Goal: Task Accomplishment & Management: Manage account settings

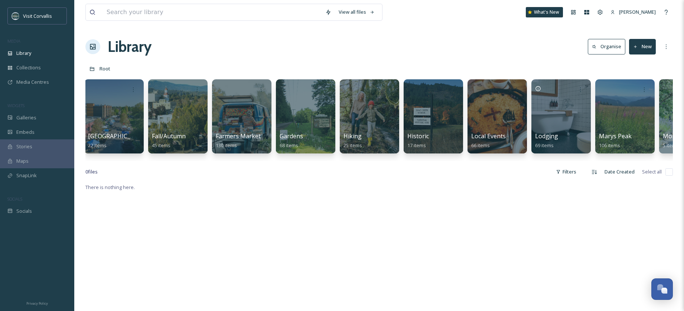
scroll to position [0, 1035]
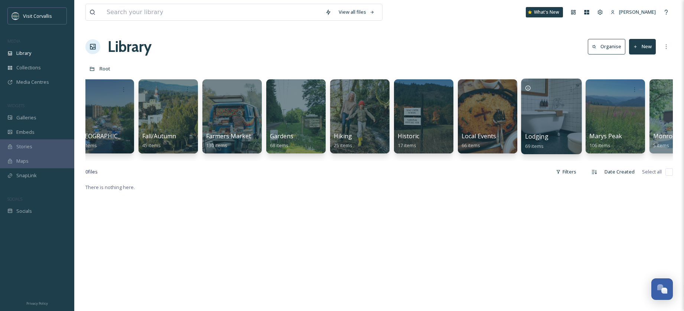
click at [551, 111] on div at bounding box center [551, 117] width 61 height 76
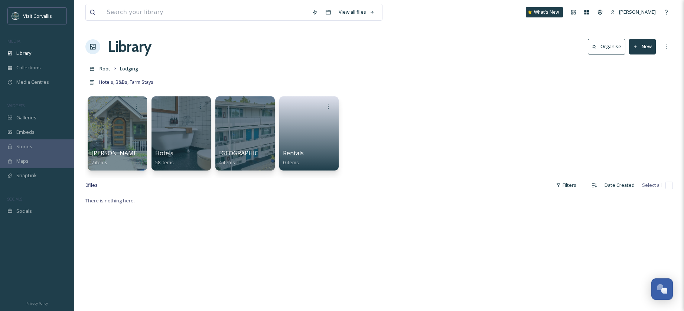
click at [640, 49] on button "New" at bounding box center [642, 46] width 27 height 15
click at [642, 95] on div "Folder" at bounding box center [634, 93] width 42 height 14
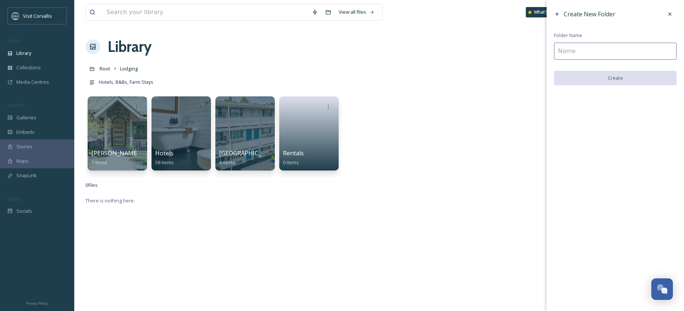
click at [570, 52] on input at bounding box center [615, 51] width 123 height 17
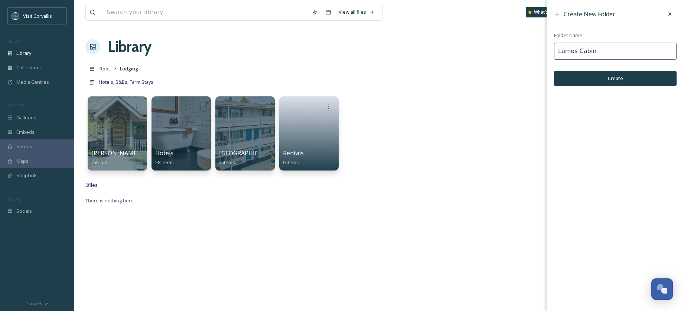
type input "Lumos Cabin"
click at [617, 74] on button "Create" at bounding box center [615, 78] width 123 height 15
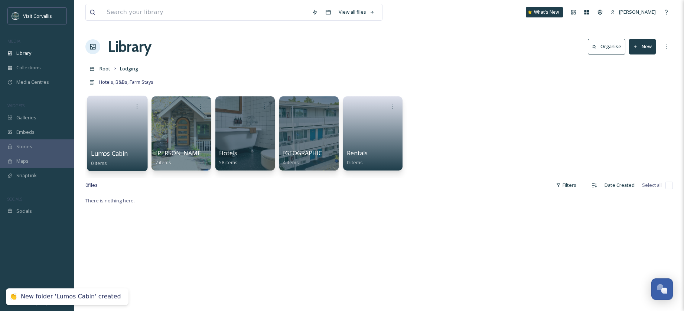
click at [110, 125] on link at bounding box center [117, 131] width 53 height 36
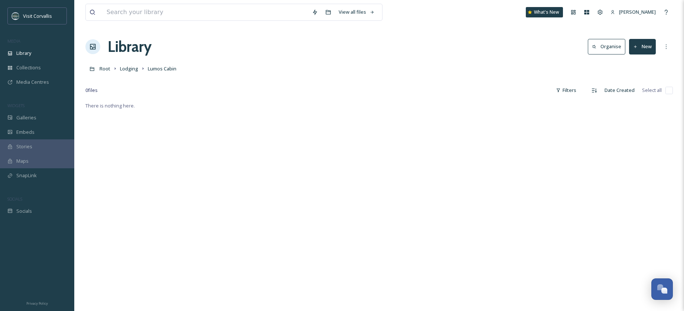
click at [640, 49] on button "New" at bounding box center [642, 46] width 27 height 15
click at [636, 65] on span "File Upload" at bounding box center [639, 64] width 25 height 7
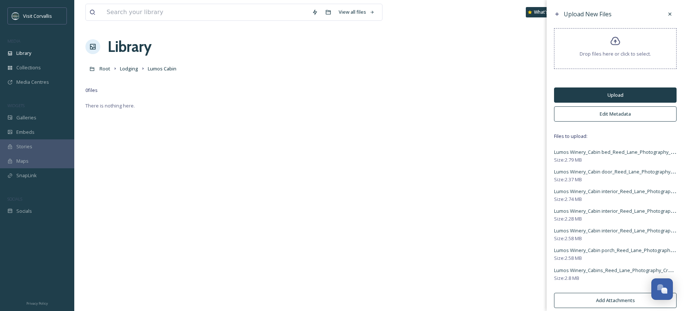
click at [618, 111] on button "Edit Metadata" at bounding box center [615, 114] width 123 height 15
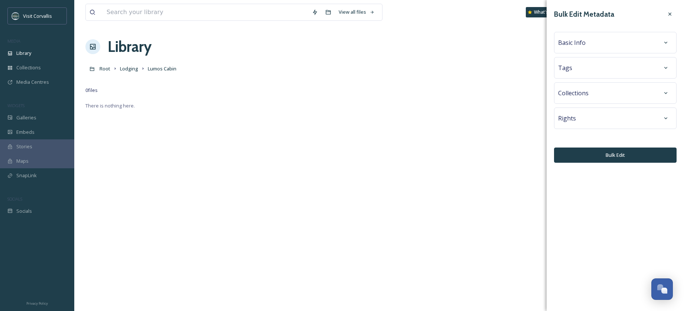
click at [582, 63] on div "Tags" at bounding box center [615, 67] width 114 height 13
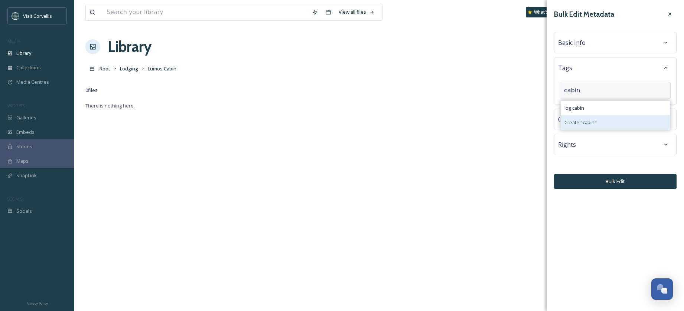
type input "cabin"
click at [591, 120] on span "Create " cabin "" at bounding box center [580, 122] width 32 height 7
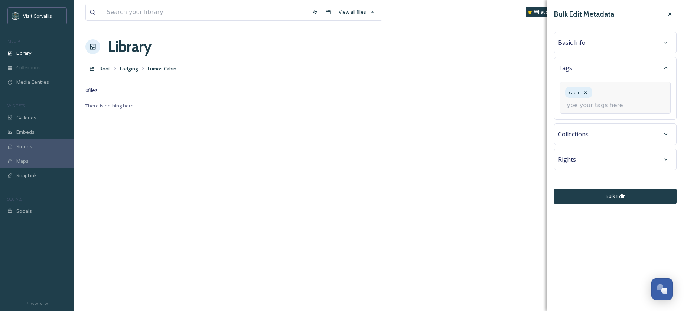
click at [598, 103] on input at bounding box center [601, 105] width 74 height 9
type input "winery"
type input "winery stay"
click at [599, 124] on span "Create " winery stay "" at bounding box center [586, 123] width 45 height 7
click at [597, 125] on span "Create " winery stay "" at bounding box center [586, 123] width 45 height 7
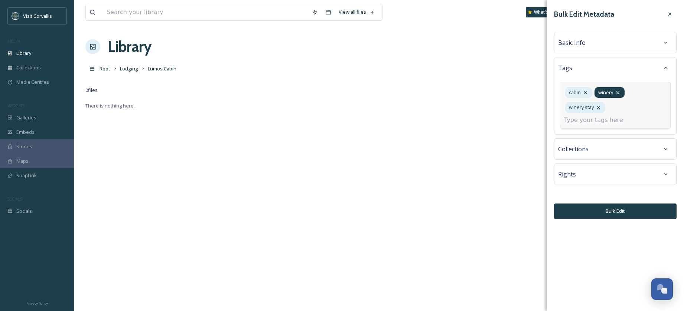
click at [619, 93] on icon at bounding box center [618, 93] width 6 height 6
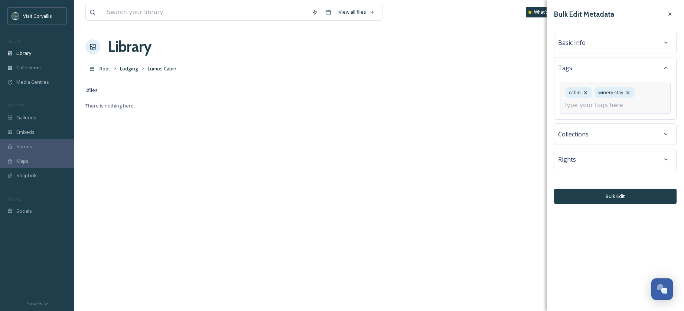
click at [606, 104] on input at bounding box center [601, 105] width 74 height 9
type input "Lumos Cabin"
click at [598, 122] on span "Create " Lumos Cabin "" at bounding box center [588, 123] width 49 height 7
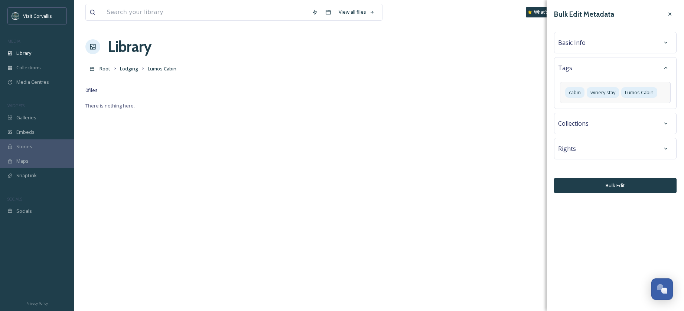
click at [583, 174] on div "Bulk Edit Metadata Basic Info Tags cabin winery stay Lumos Cabin Collections Ri…" at bounding box center [614, 100] width 137 height 201
click at [584, 150] on div "Rights" at bounding box center [615, 148] width 114 height 13
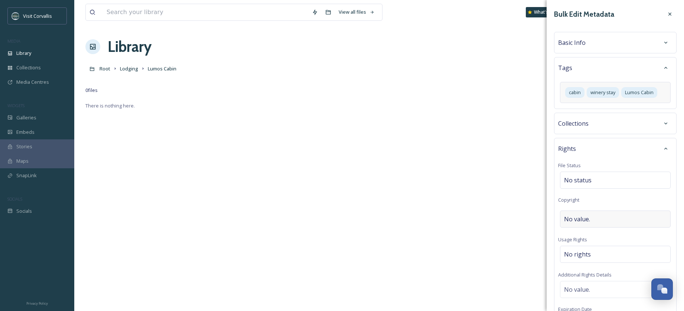
click at [582, 216] on span "No value." at bounding box center [577, 219] width 26 height 9
type input "[PERSON_NAME] Photography"
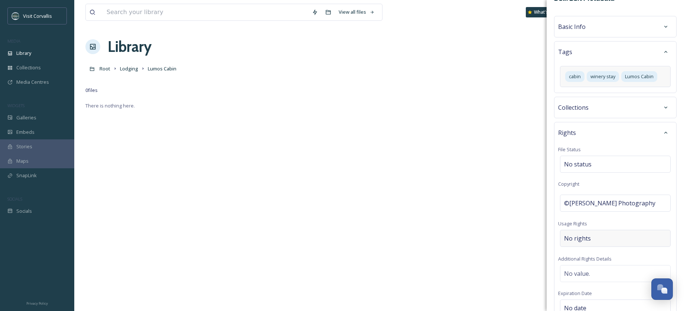
click at [587, 237] on span "No rights" at bounding box center [577, 238] width 27 height 9
click at [584, 235] on input at bounding box center [603, 240] width 82 height 16
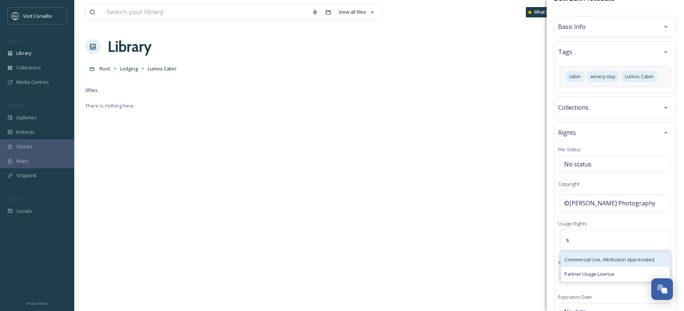
type input "s"
click at [581, 258] on span "Commercial Use, Attribution Appreciated" at bounding box center [609, 260] width 90 height 7
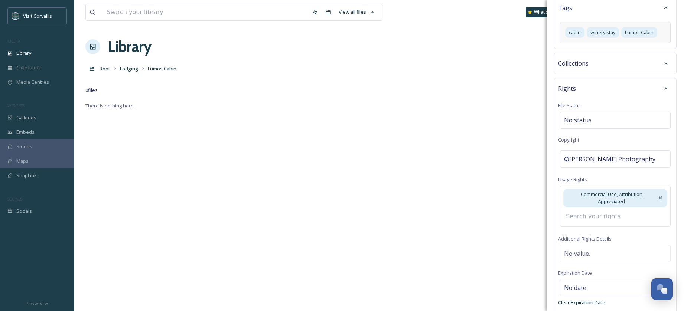
scroll to position [0, 0]
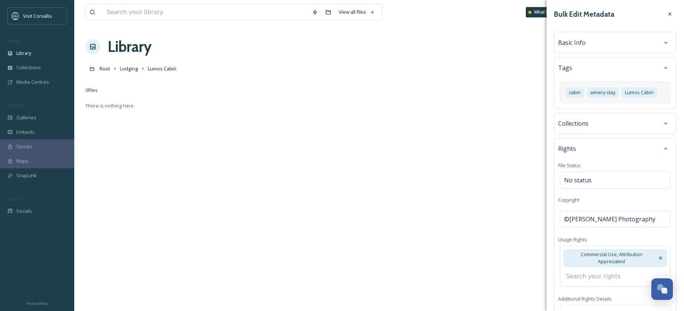
click at [593, 42] on div "Basic Info" at bounding box center [615, 42] width 114 height 13
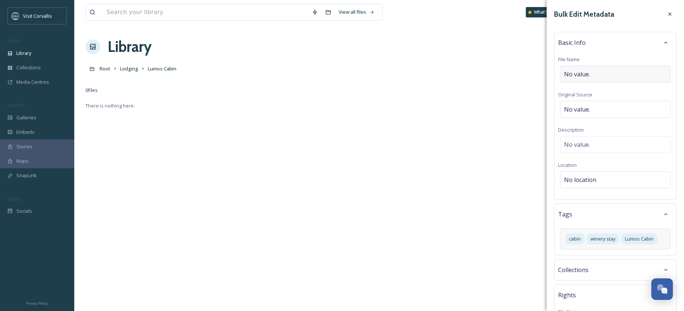
click at [591, 72] on div "No value." at bounding box center [615, 74] width 111 height 17
type input "Lumos Cabin"
click at [586, 141] on span "No value." at bounding box center [577, 144] width 26 height 9
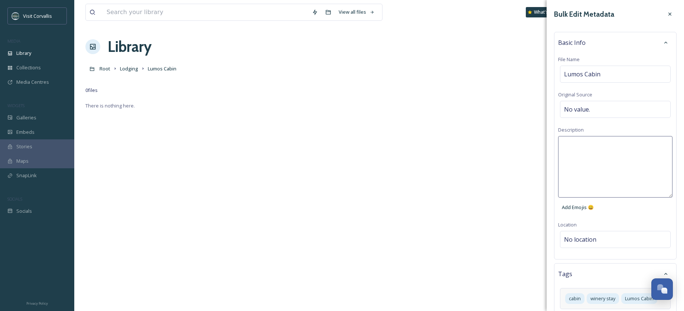
click at [580, 143] on textarea at bounding box center [615, 167] width 114 height 62
click at [606, 146] on textarea "Stay in the quiant" at bounding box center [615, 167] width 114 height 62
click at [591, 144] on textarea "Stay in the quaint cabin on a vineyard" at bounding box center [615, 167] width 114 height 62
click at [637, 146] on textarea "Stay in a quaint cabin on a vineyard" at bounding box center [615, 167] width 114 height 62
click at [630, 150] on textarea "Stay in a quaint cabin on a stunning vineyard" at bounding box center [615, 167] width 114 height 62
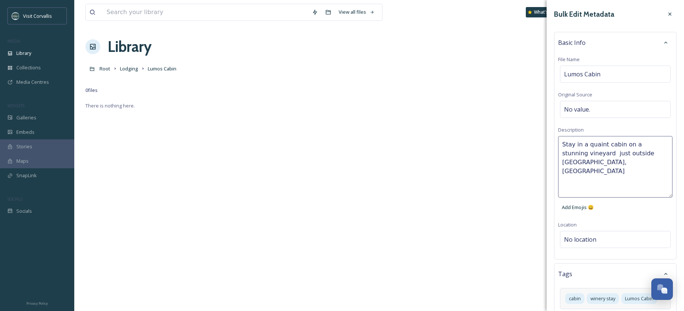
drag, startPoint x: 587, startPoint y: 154, endPoint x: 606, endPoint y: 158, distance: 19.4
click at [587, 154] on textarea "Stay in a quaint cabin on a stunning vineyard just outside [GEOGRAPHIC_DATA], […" at bounding box center [615, 167] width 114 height 62
type textarea "Stay in a quaint cabin on a stunning vineyard just outside [GEOGRAPHIC_DATA], […"
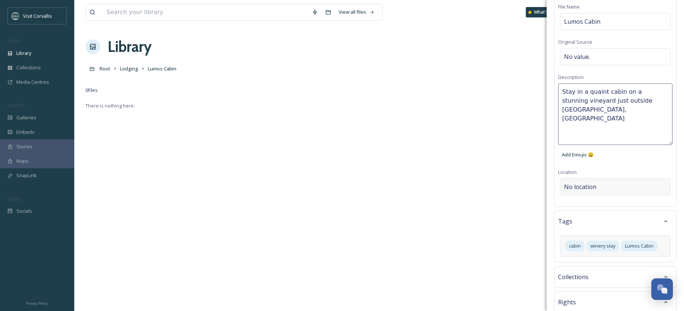
click at [593, 183] on div "Bulk Edit Metadata Basic Info File Name Lumos Cabin Original Source No value. D…" at bounding box center [614, 265] width 137 height 636
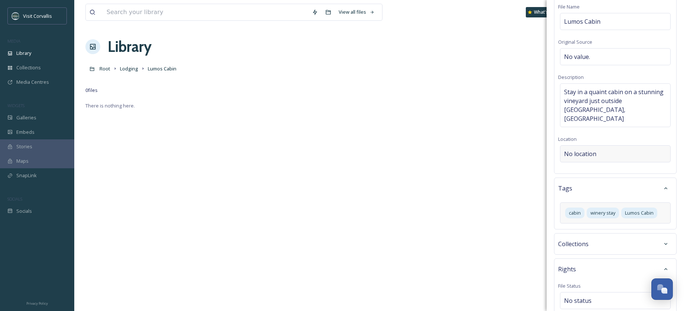
click at [583, 150] on span "No location" at bounding box center [580, 154] width 32 height 9
click at [581, 146] on input at bounding box center [615, 154] width 110 height 16
type input "LUMOS"
click at [592, 180] on span "Lumos Wine Co." at bounding box center [582, 183] width 36 height 7
click at [589, 180] on span "Lumos Wine Co." at bounding box center [582, 183] width 36 height 7
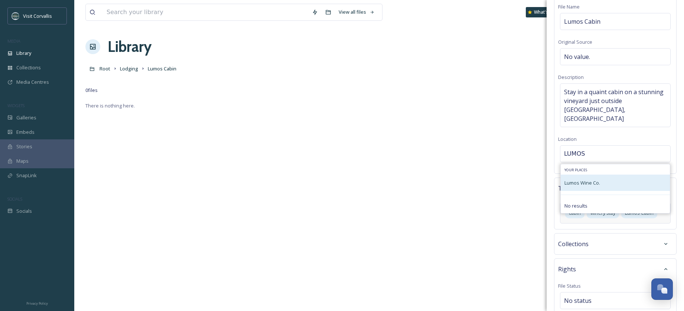
scroll to position [55, 0]
click at [576, 178] on span "Lumos Wine Co." at bounding box center [582, 181] width 36 height 7
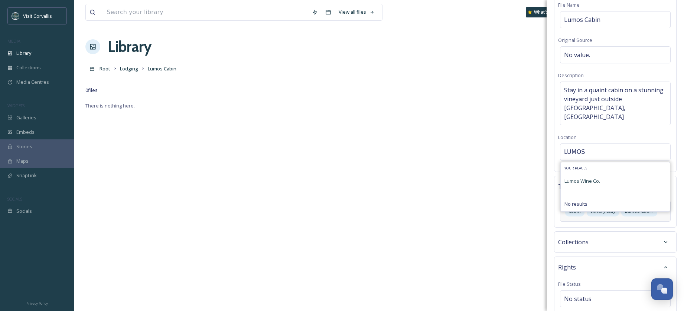
drag, startPoint x: 595, startPoint y: 167, endPoint x: 594, endPoint y: 115, distance: 51.2
click at [595, 178] on span "Lumos Wine Co." at bounding box center [582, 181] width 36 height 7
click at [594, 115] on div "Basic Info File Name [PERSON_NAME] Original Source No value. Description Stay i…" at bounding box center [615, 74] width 123 height 195
click at [595, 148] on span "No location" at bounding box center [580, 152] width 32 height 9
click at [587, 178] on span "Lumos Wine Co." at bounding box center [582, 181] width 36 height 7
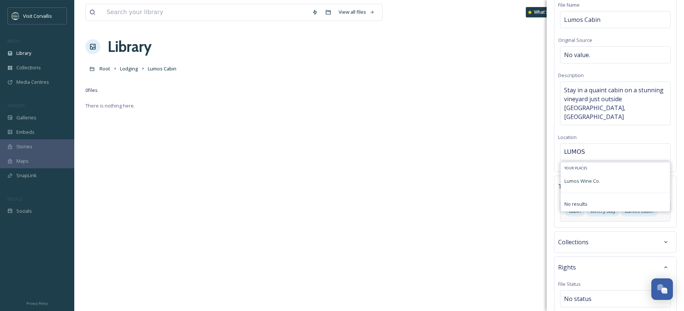
drag, startPoint x: 597, startPoint y: 141, endPoint x: 598, endPoint y: 136, distance: 4.5
click at [597, 144] on input "LUMOS" at bounding box center [615, 152] width 110 height 16
drag, startPoint x: 593, startPoint y: 134, endPoint x: 550, endPoint y: 130, distance: 42.8
click at [560, 144] on input "LUMOS" at bounding box center [615, 152] width 110 height 16
type input "Lumos"
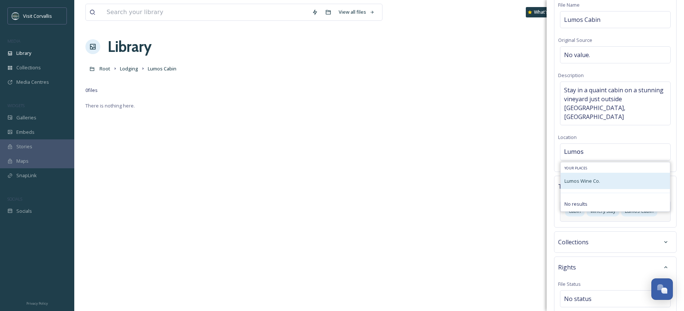
click at [581, 178] on span "Lumos Wine Co." at bounding box center [582, 181] width 36 height 7
click at [582, 178] on span "Lumos Wine Co." at bounding box center [582, 181] width 36 height 7
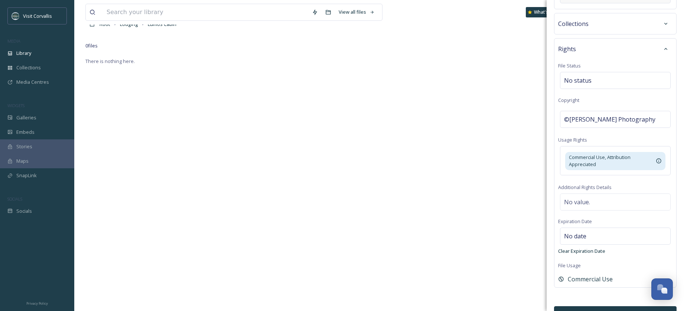
scroll to position [54, 0]
click at [610, 307] on button "Bulk Edit" at bounding box center [615, 314] width 123 height 15
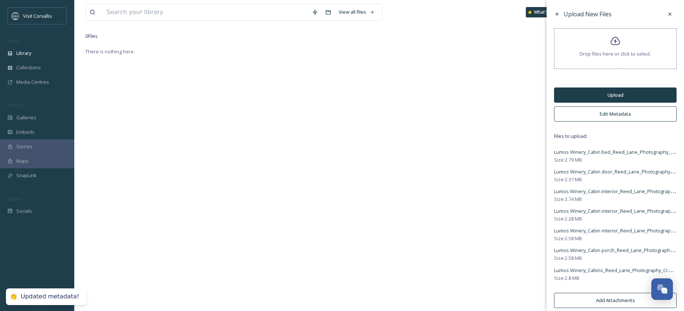
click at [580, 93] on button "Upload" at bounding box center [615, 95] width 123 height 15
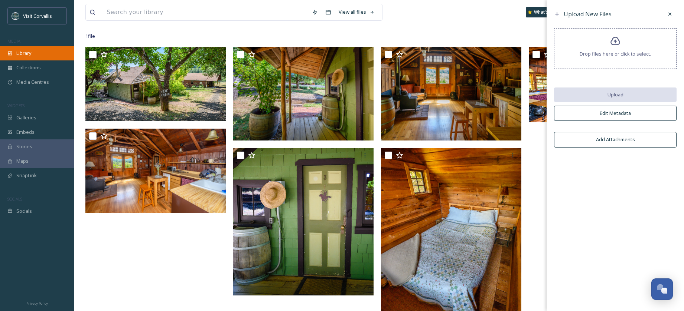
click at [25, 55] on span "Library" at bounding box center [23, 53] width 15 height 7
